Goal: Information Seeking & Learning: Learn about a topic

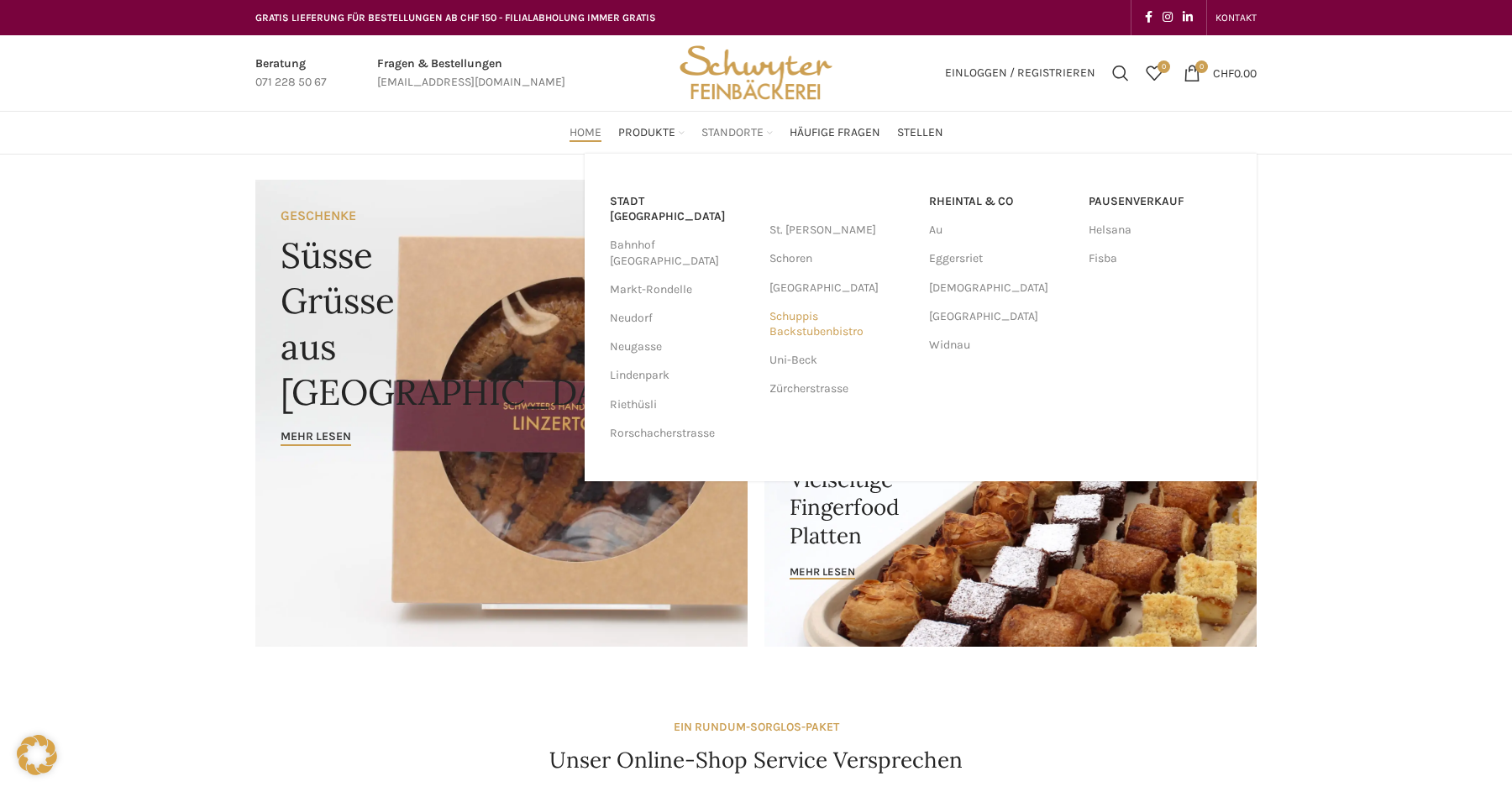
click at [798, 331] on link "Schuppis Backstubenbistro" at bounding box center [841, 325] width 143 height 44
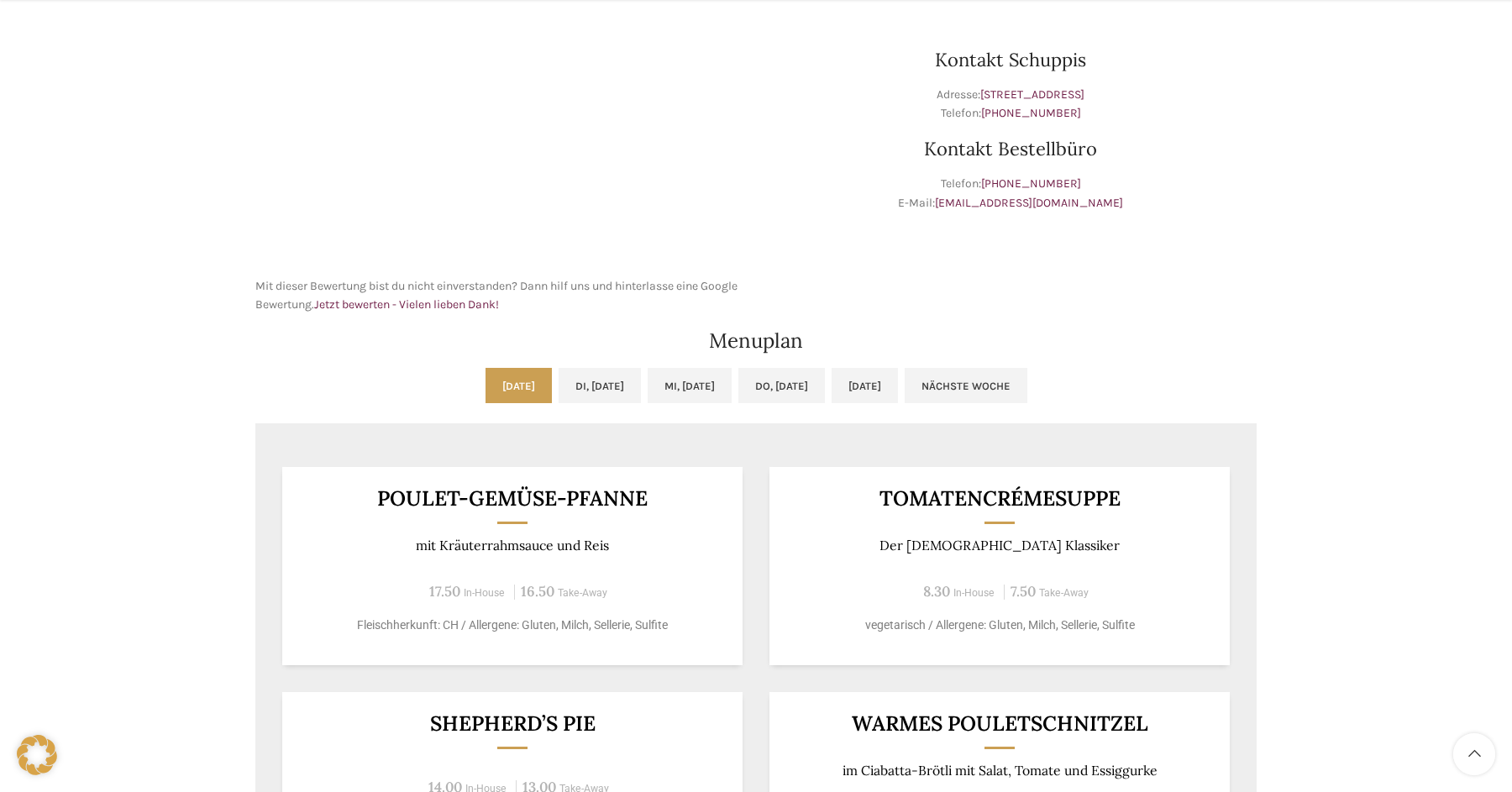
scroll to position [852, 0]
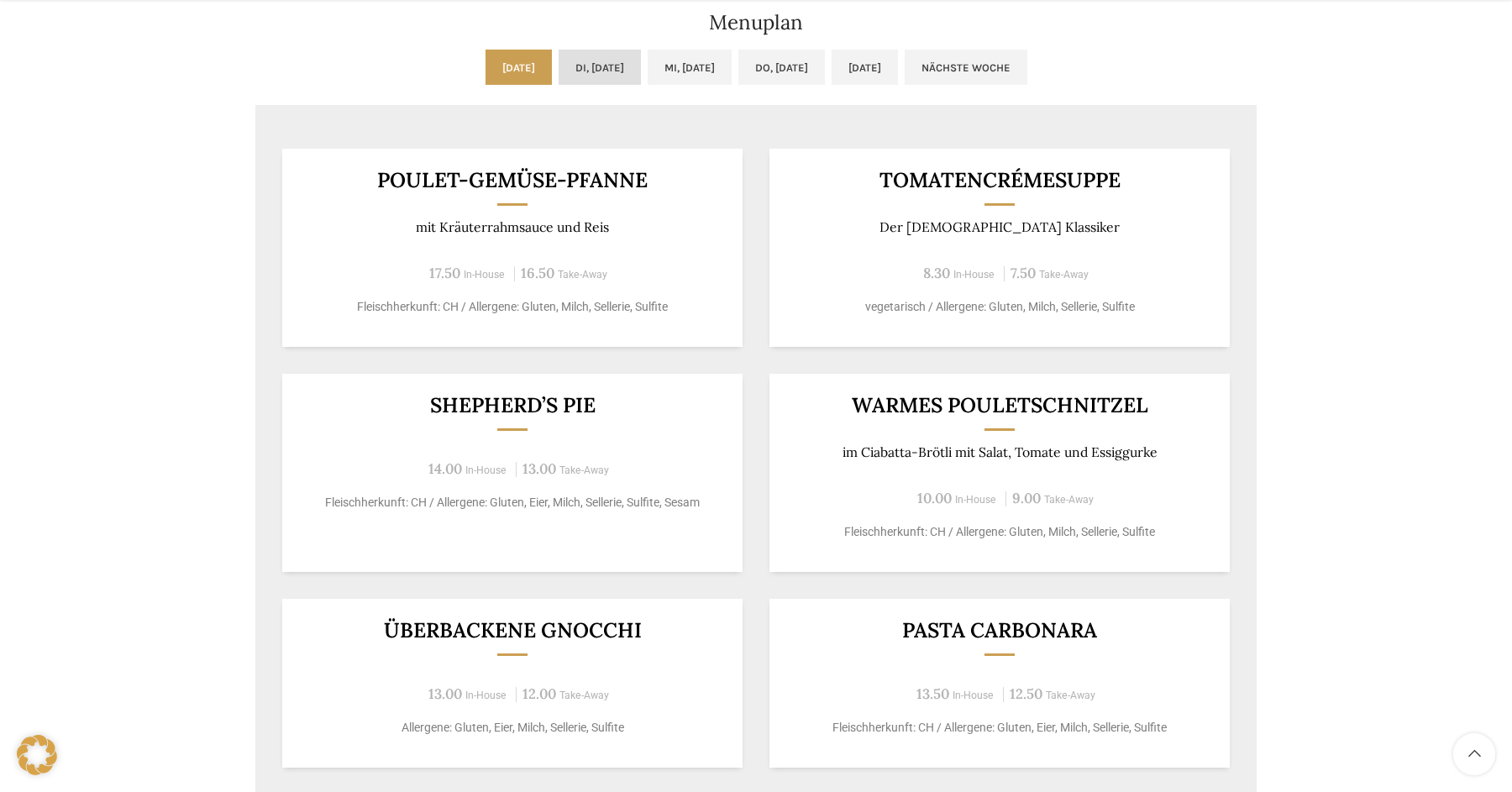
click at [558, 72] on link "Di, [DATE]" at bounding box center [599, 67] width 82 height 35
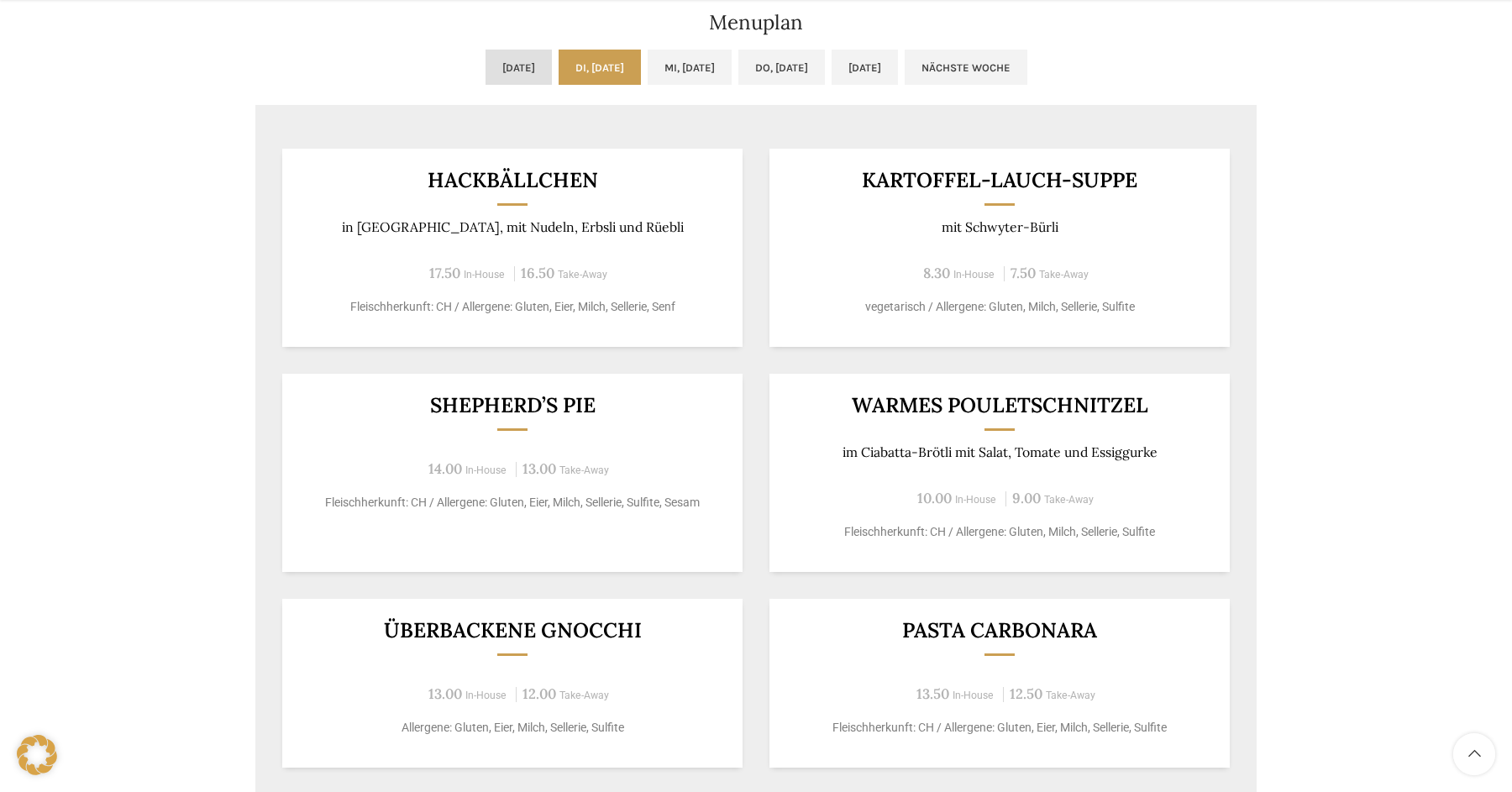
click at [485, 67] on link "[DATE]" at bounding box center [518, 67] width 66 height 35
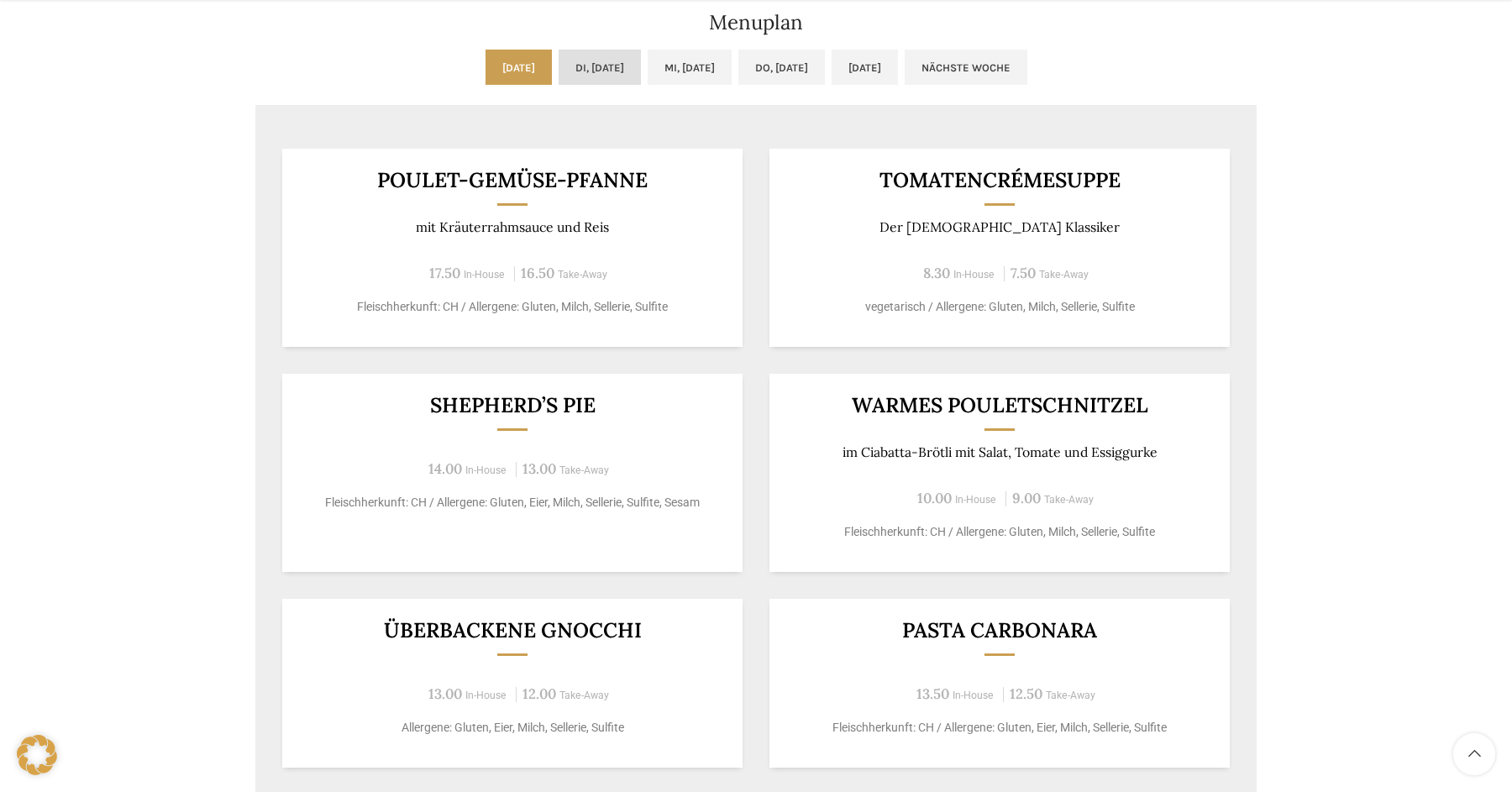
click at [593, 67] on link "Di, [DATE]" at bounding box center [599, 67] width 82 height 35
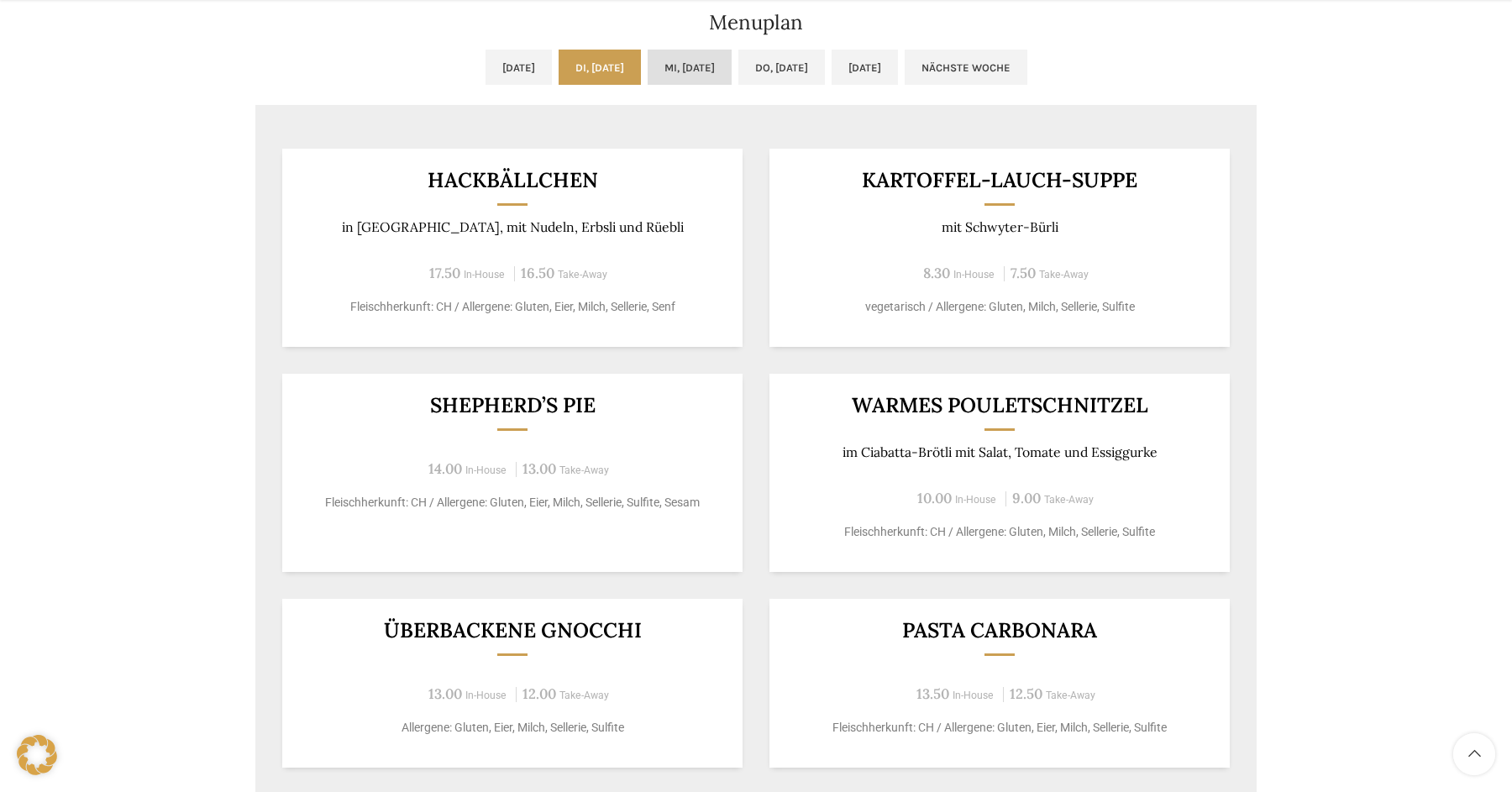
click at [672, 66] on link "Mi, [DATE]" at bounding box center [690, 67] width 84 height 35
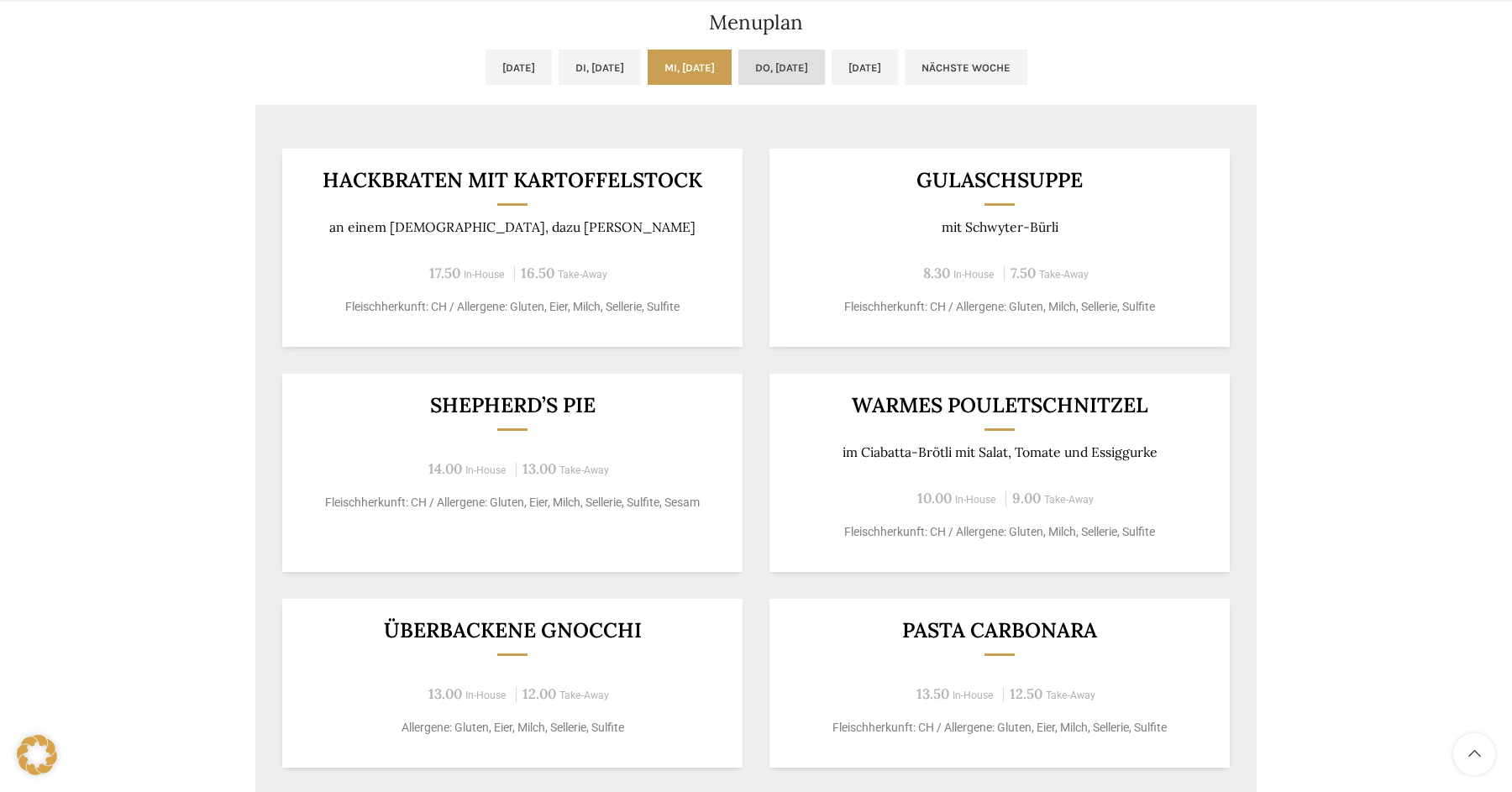
click at [804, 57] on link "Do, [DATE]" at bounding box center [781, 67] width 87 height 35
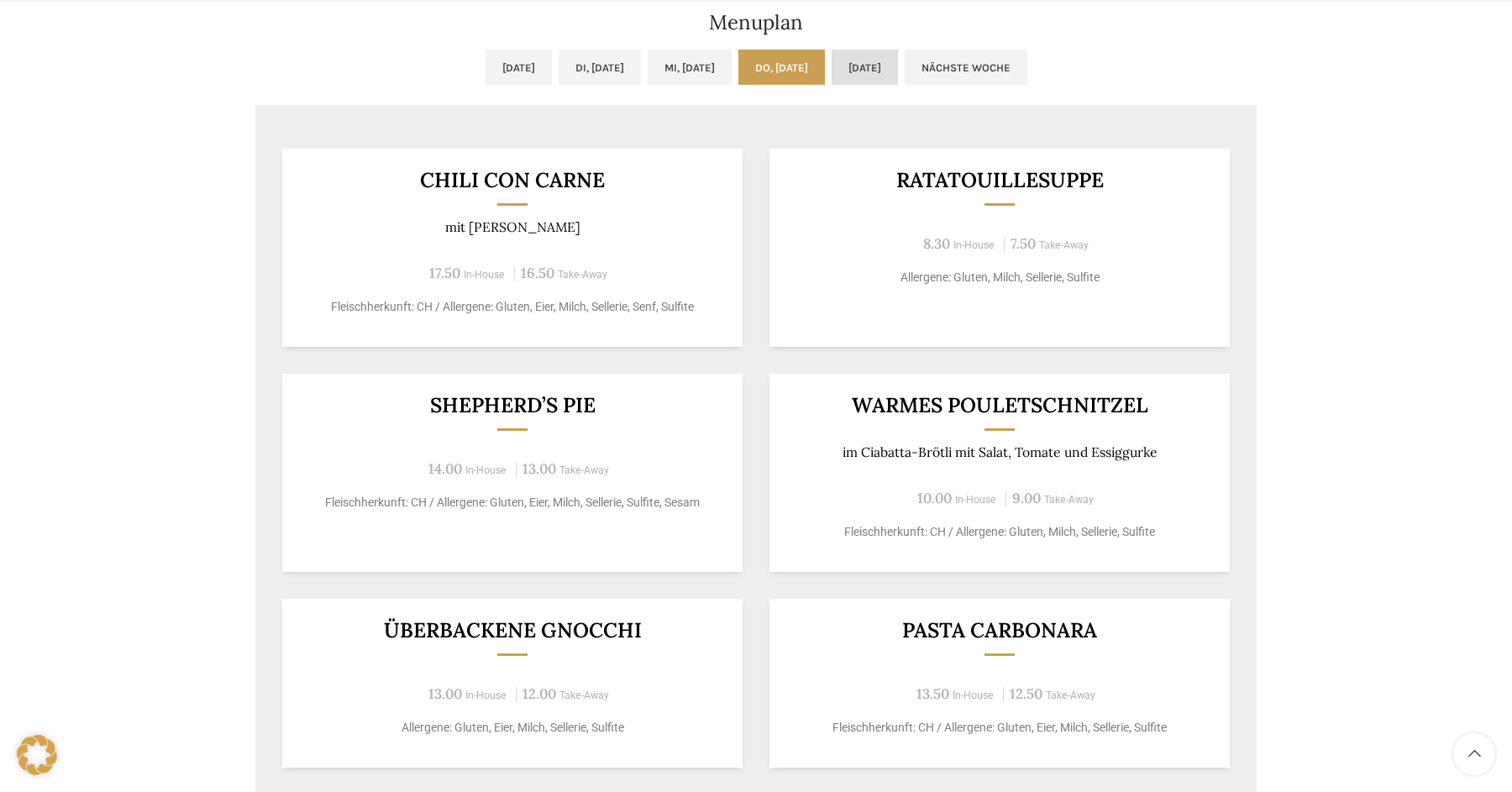
click at [898, 56] on link "[DATE]" at bounding box center [865, 67] width 66 height 35
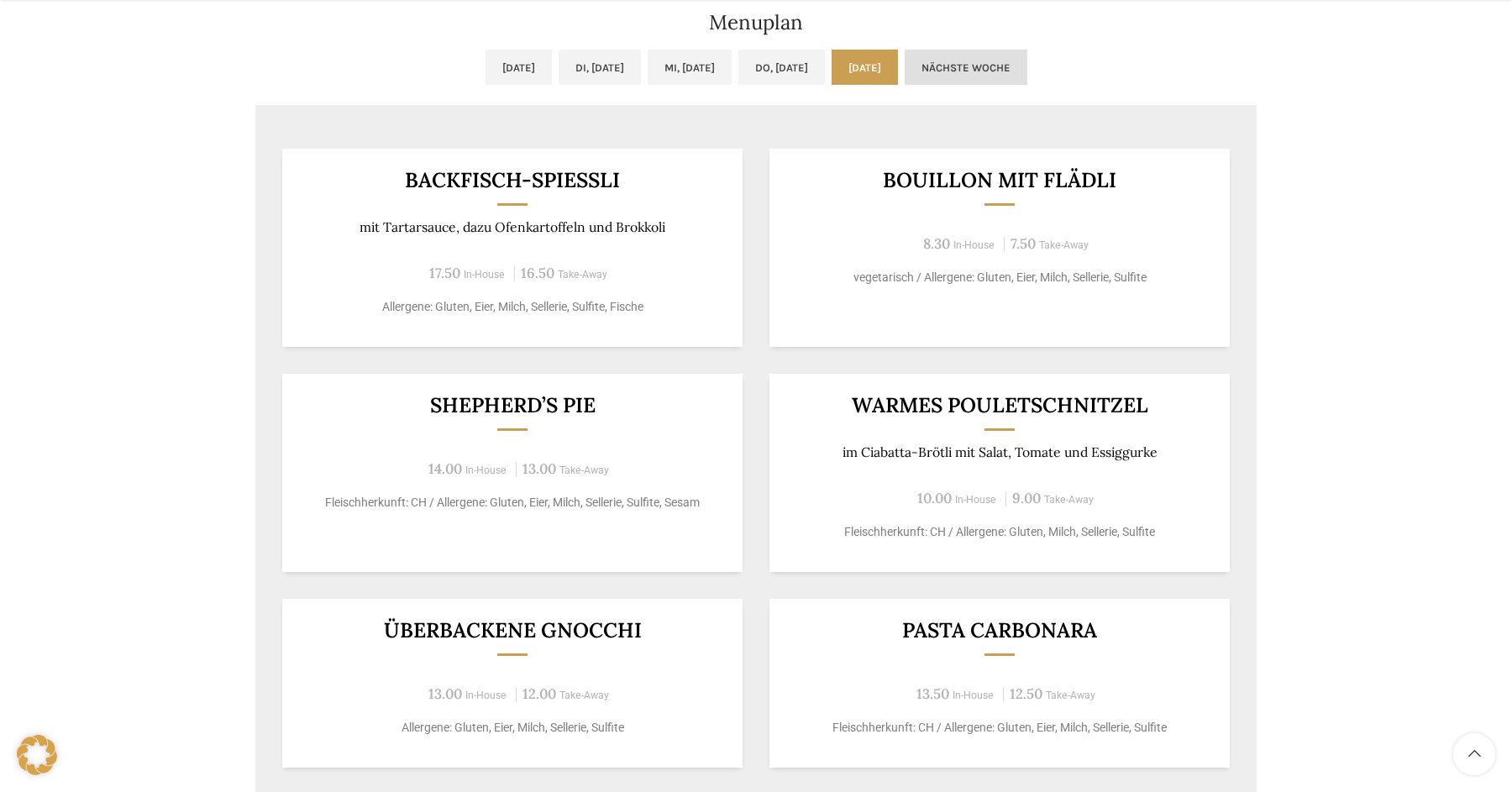
click at [1028, 66] on link "Nächste Woche" at bounding box center [966, 67] width 123 height 35
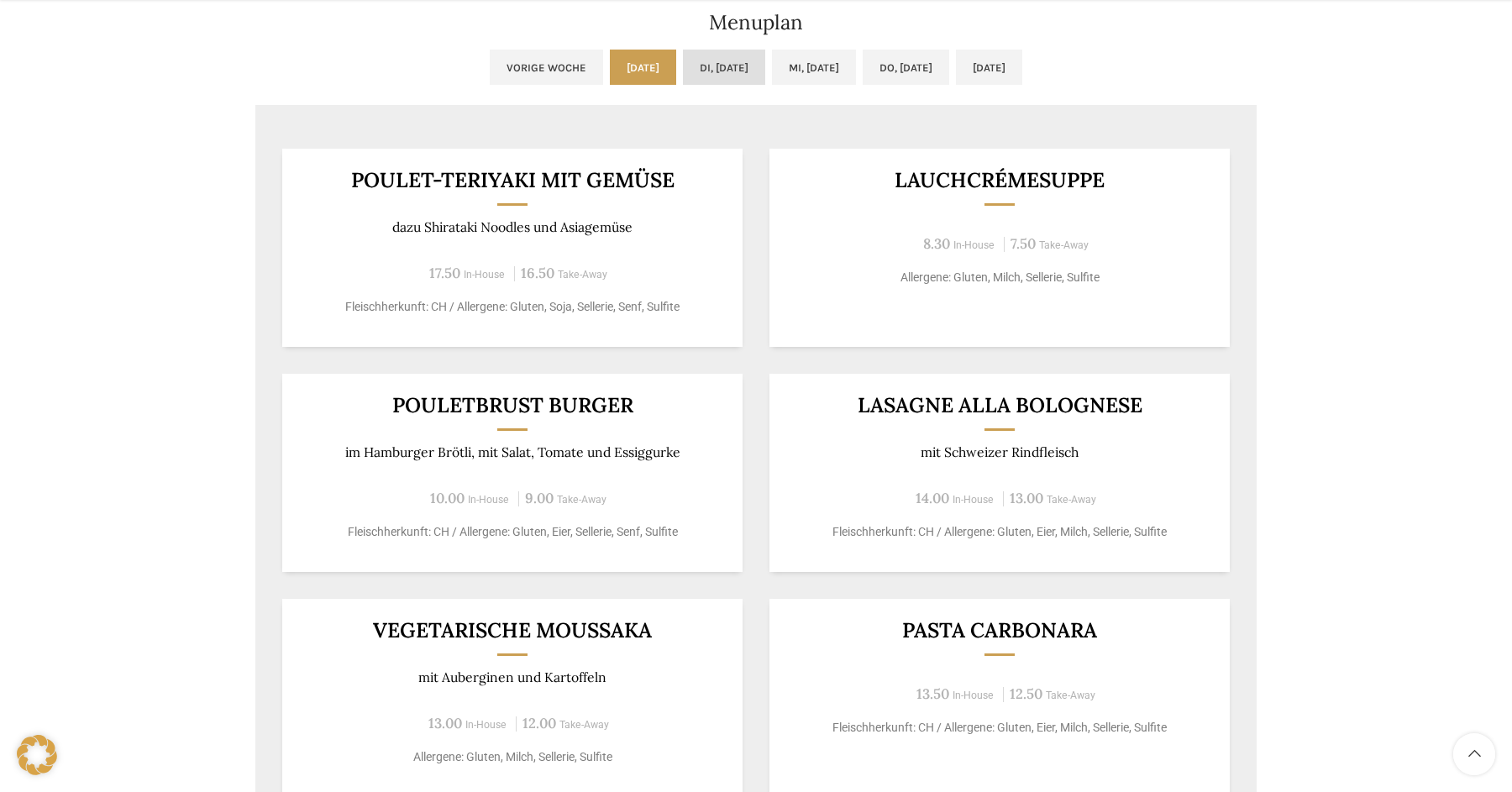
click at [734, 66] on link "Di, [DATE]" at bounding box center [724, 67] width 82 height 35
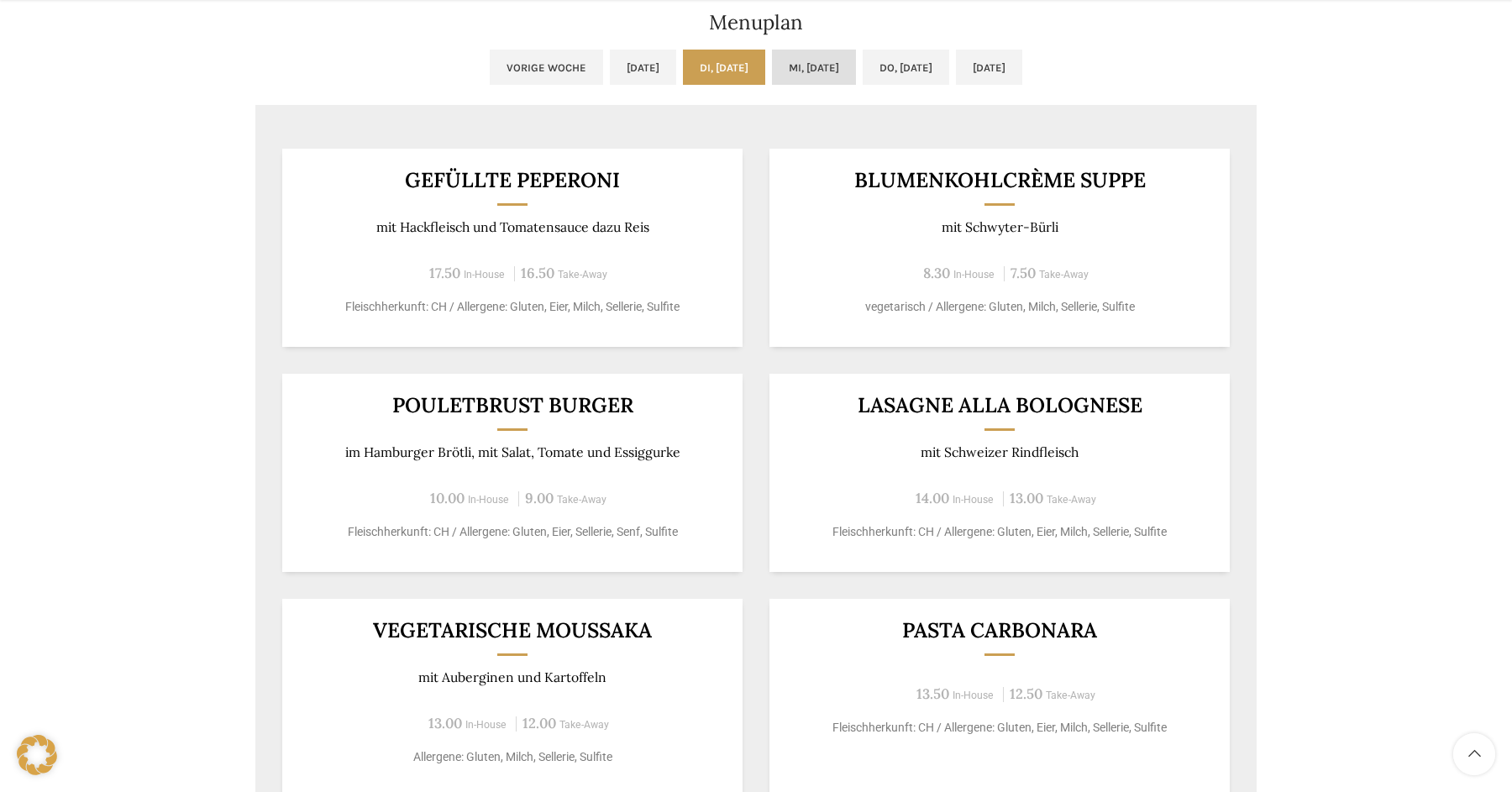
click at [805, 72] on link "Mi, [DATE]" at bounding box center [814, 67] width 84 height 35
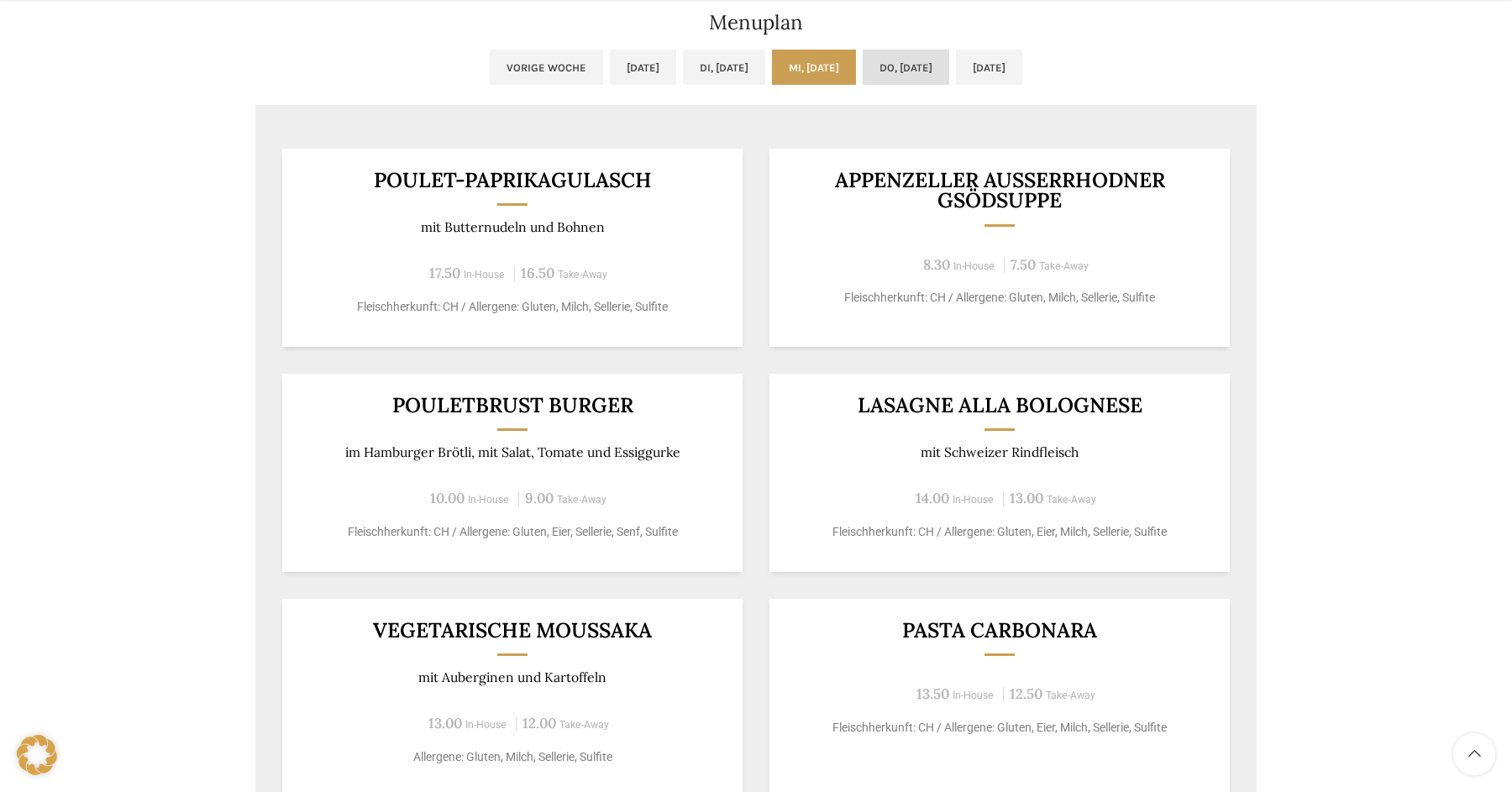
click at [892, 66] on link "Do, [DATE]" at bounding box center [906, 67] width 87 height 35
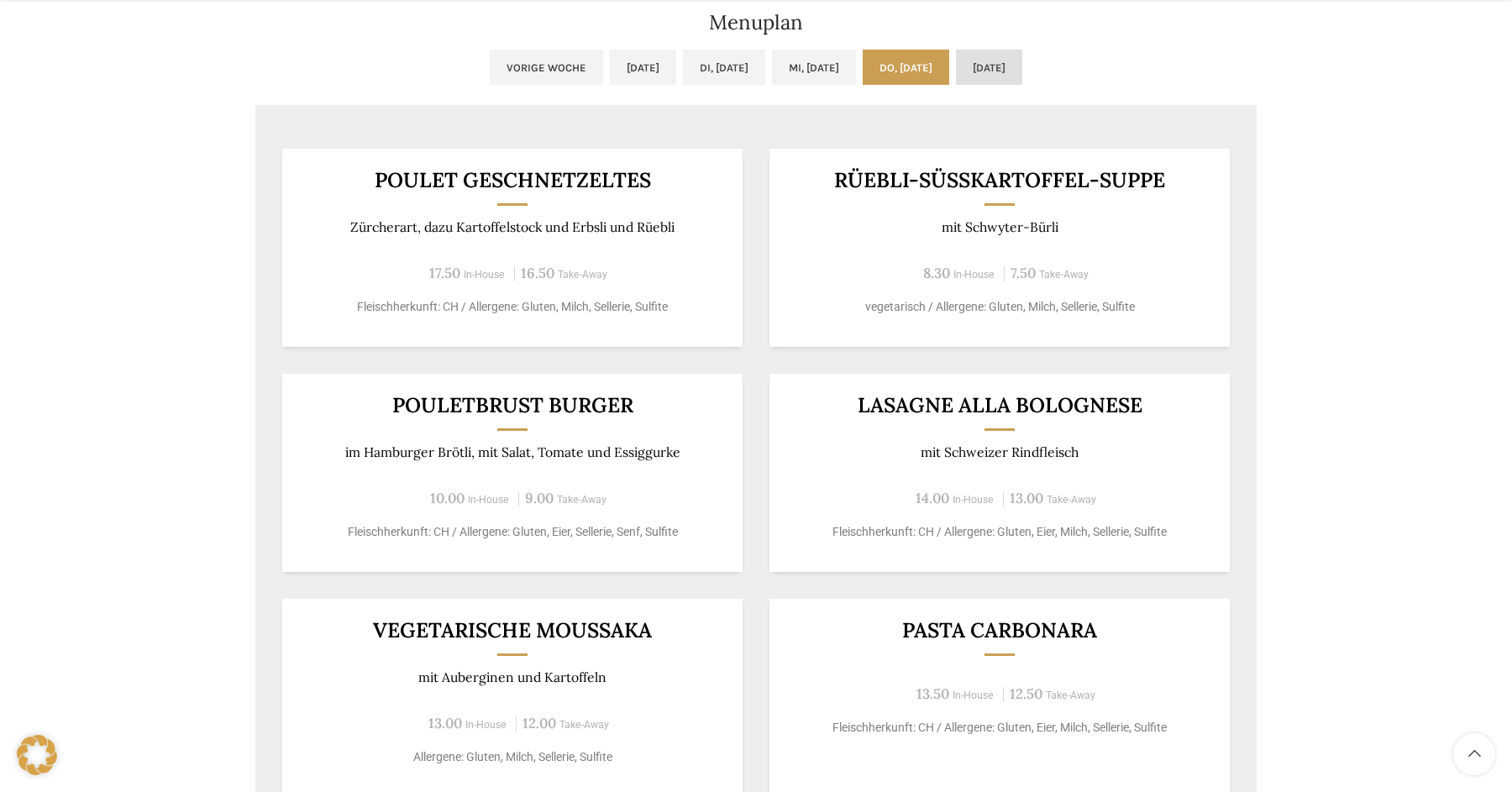
click at [1023, 58] on link "[DATE]" at bounding box center [989, 67] width 66 height 35
